Goal: Task Accomplishment & Management: Manage account settings

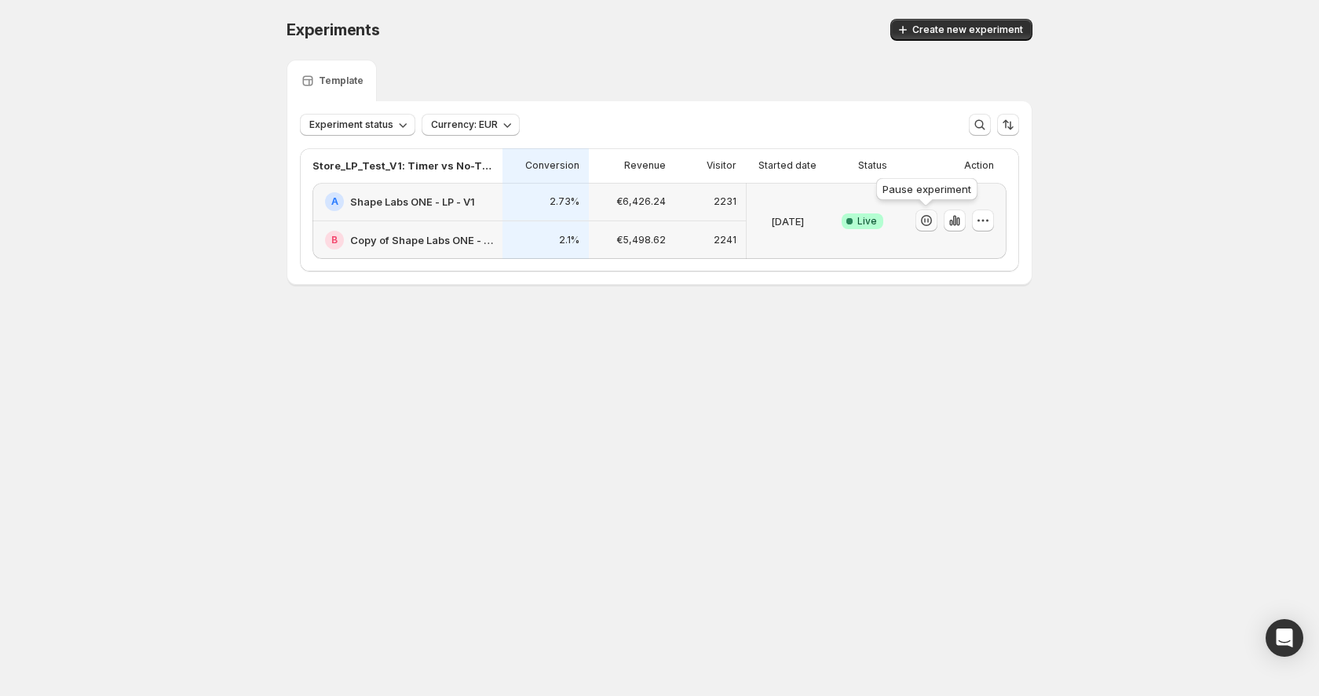
click at [923, 220] on icon "button" at bounding box center [927, 221] width 16 height 16
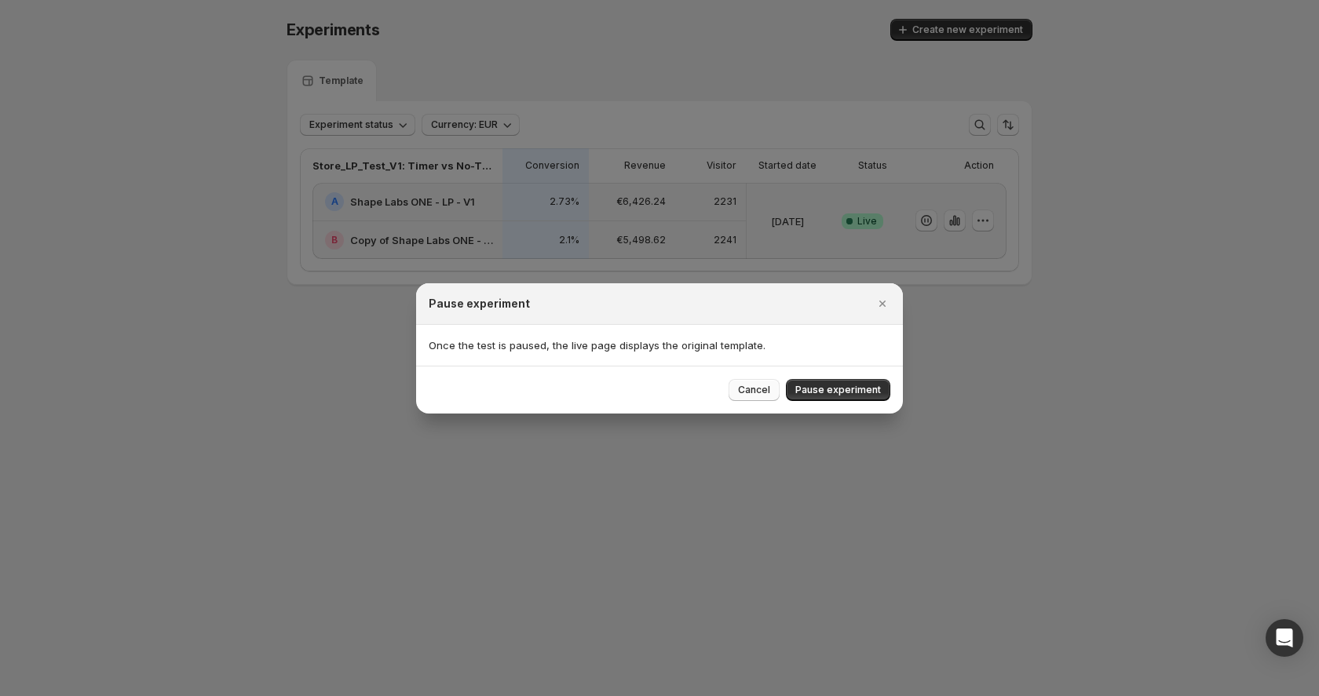
click at [765, 390] on span "Cancel" at bounding box center [754, 390] width 32 height 13
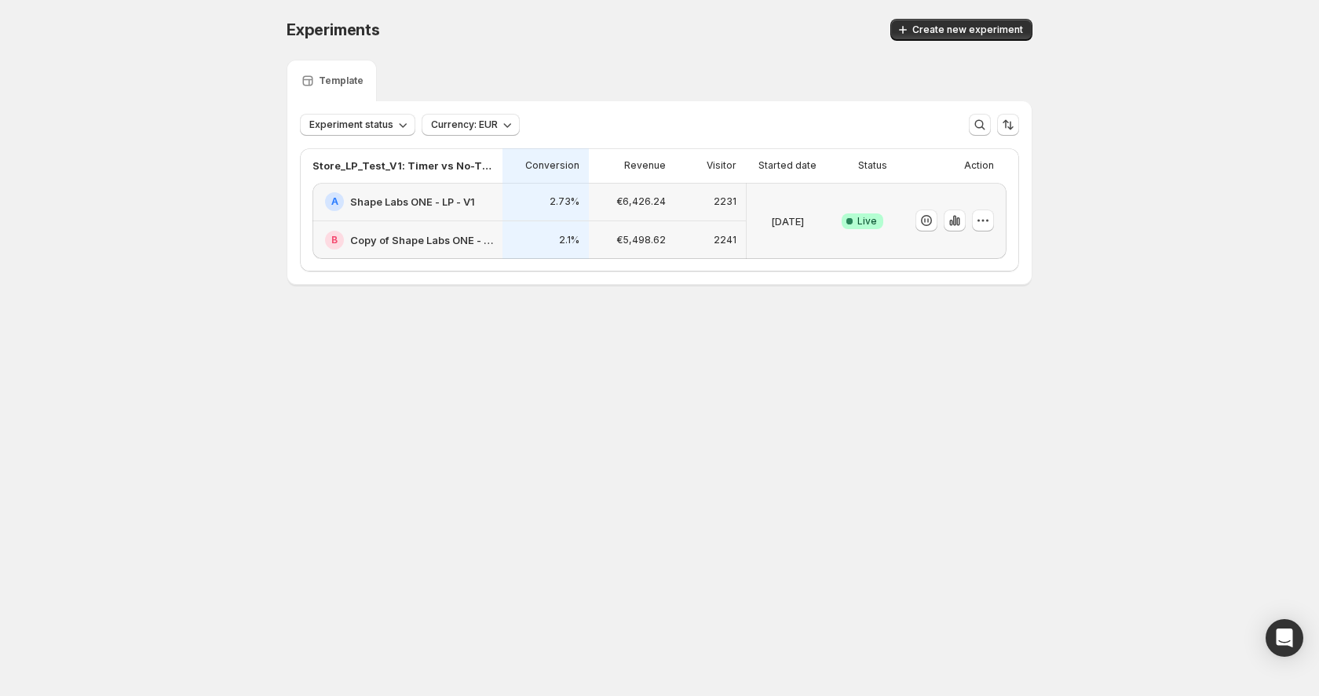
click at [784, 233] on div "[DATE]" at bounding box center [787, 220] width 69 height 57
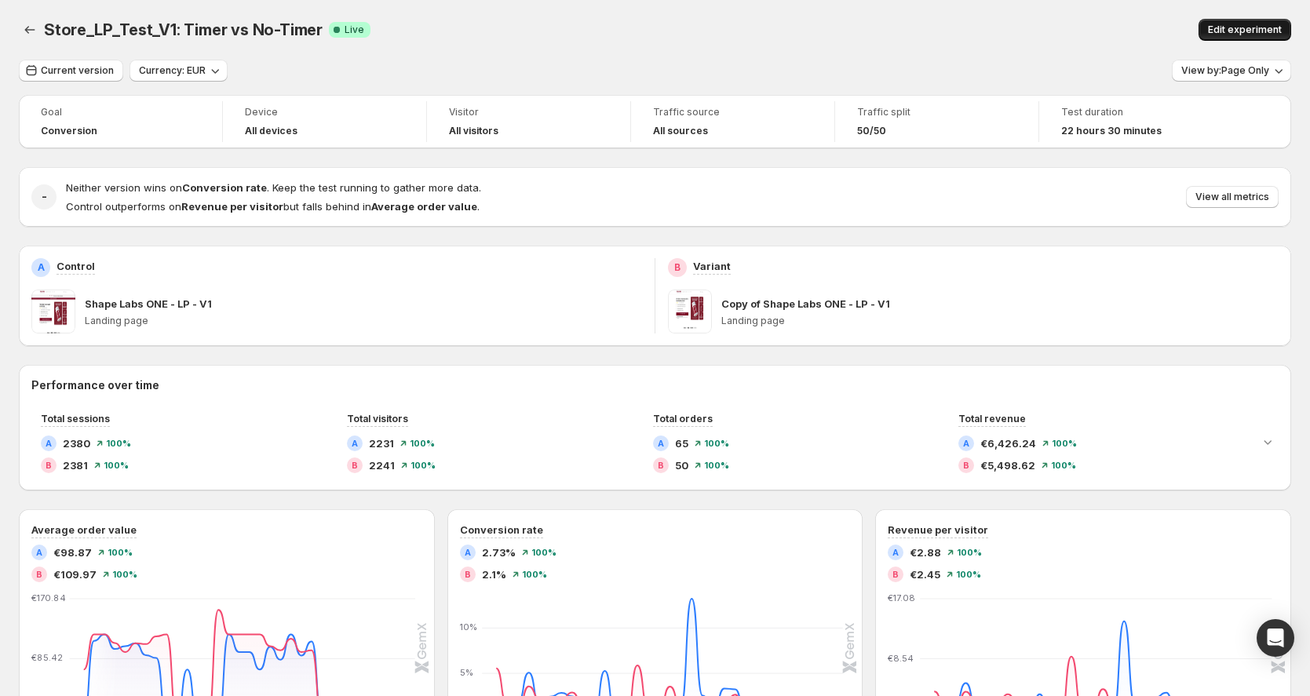
click at [1273, 35] on span "Edit experiment" at bounding box center [1245, 30] width 74 height 13
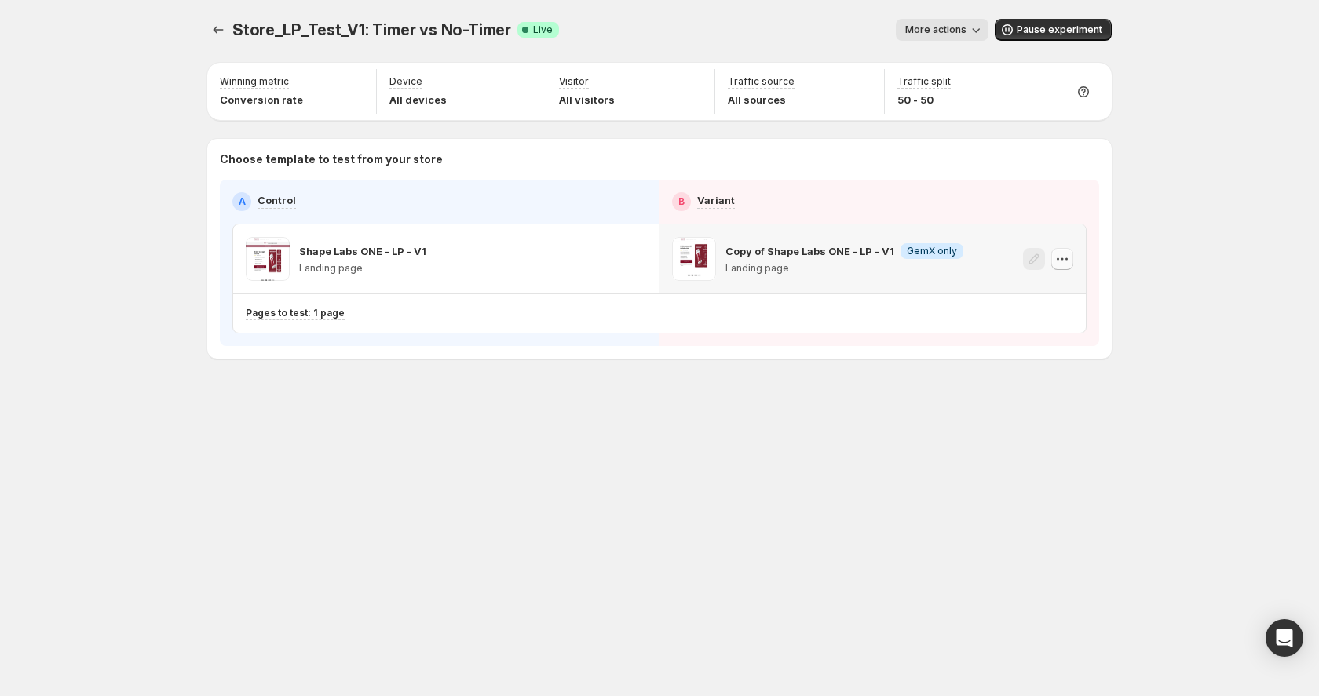
click at [1058, 258] on icon "button" at bounding box center [1062, 259] width 16 height 16
drag, startPoint x: 904, startPoint y: 383, endPoint x: 886, endPoint y: 380, distance: 19.1
click at [904, 383] on div "Store_LP_Test_V1: Timer vs No-Timer. This page is ready Store_LP_Test_V1: Timer…" at bounding box center [659, 222] width 942 height 444
click at [1035, 28] on span "Pause experiment" at bounding box center [1060, 30] width 86 height 13
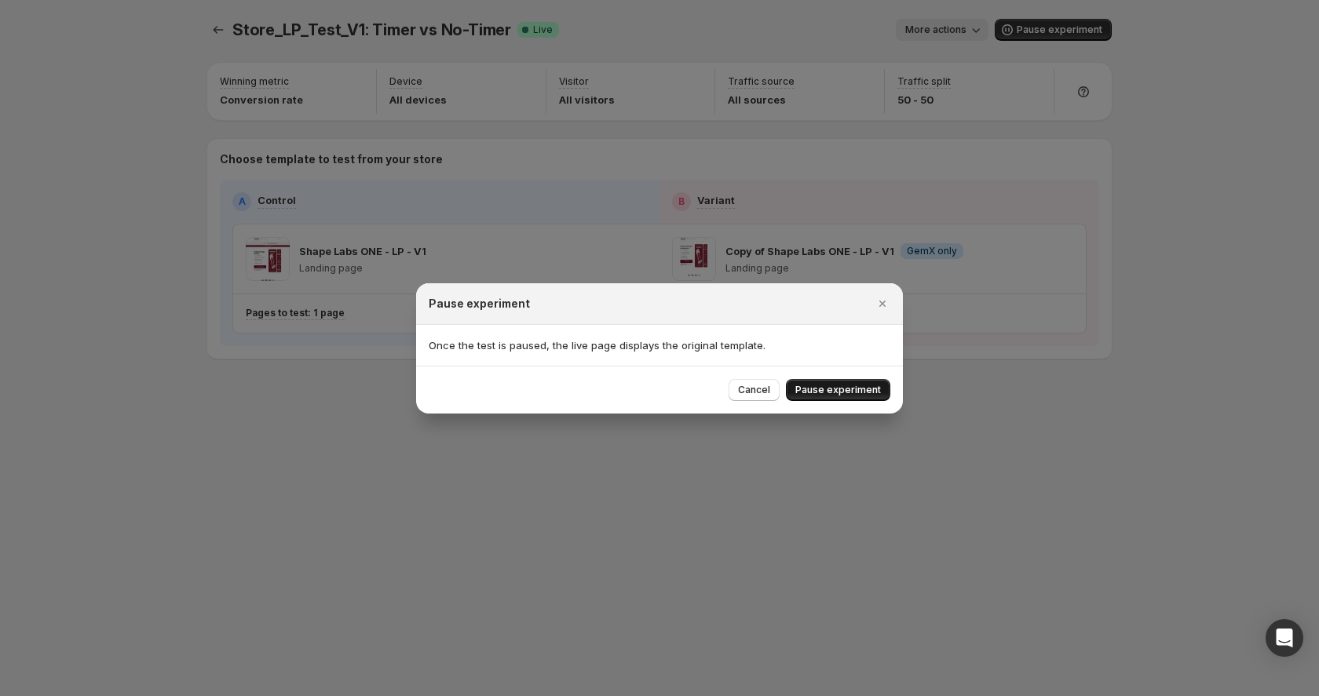
click at [806, 388] on span "Pause experiment" at bounding box center [838, 390] width 86 height 13
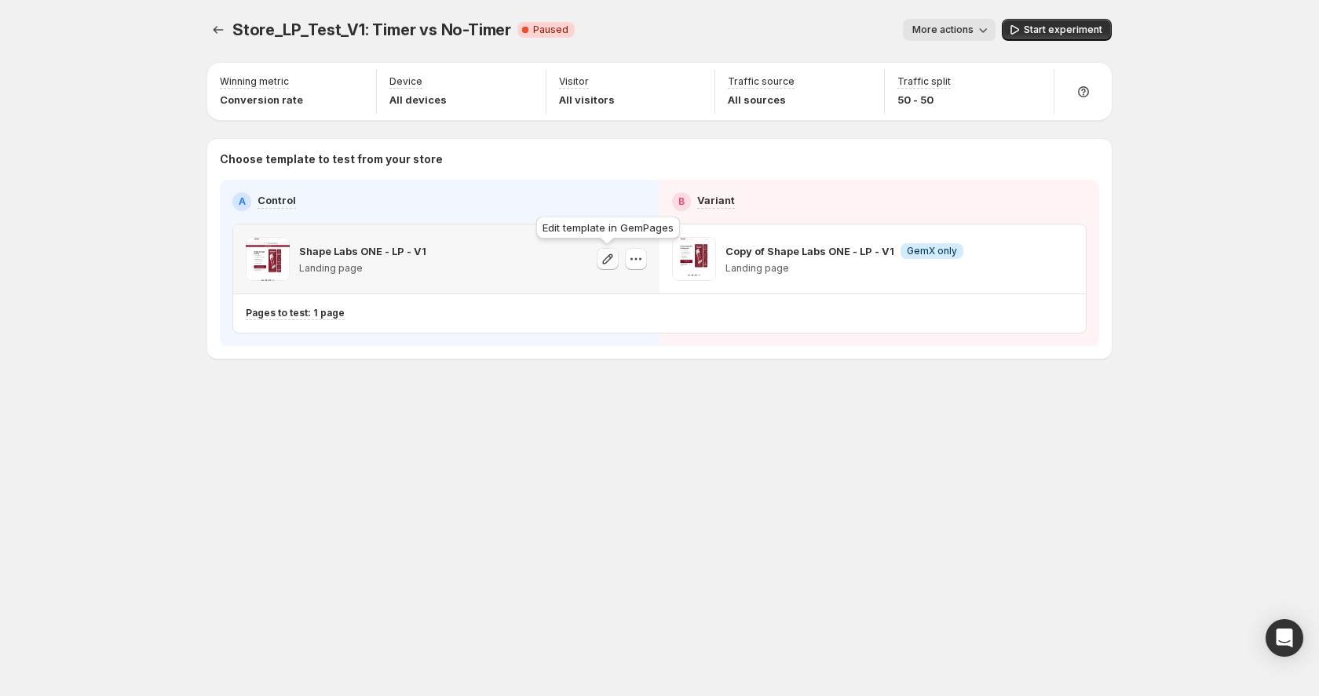
click at [609, 257] on icon "button" at bounding box center [608, 259] width 10 height 10
